Goal: Find specific page/section: Find specific page/section

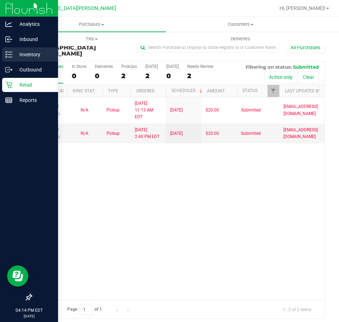
click at [22, 51] on p "Inventory" at bounding box center [33, 54] width 42 height 8
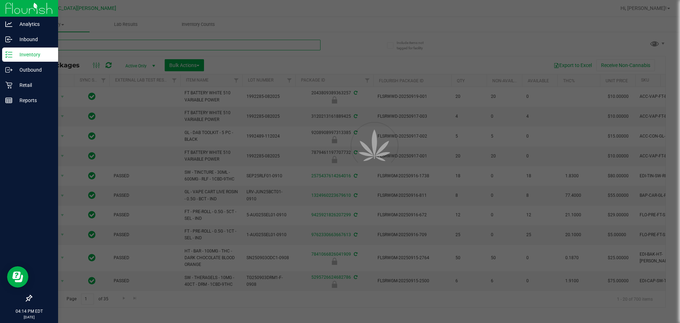
click at [82, 44] on input "text" at bounding box center [175, 45] width 289 height 11
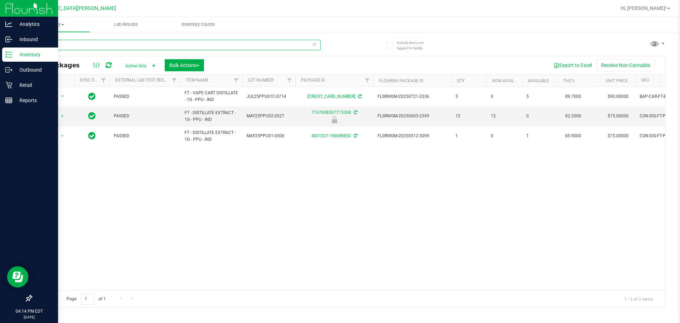
type input "purple"
